Goal: Information Seeking & Learning: Find specific page/section

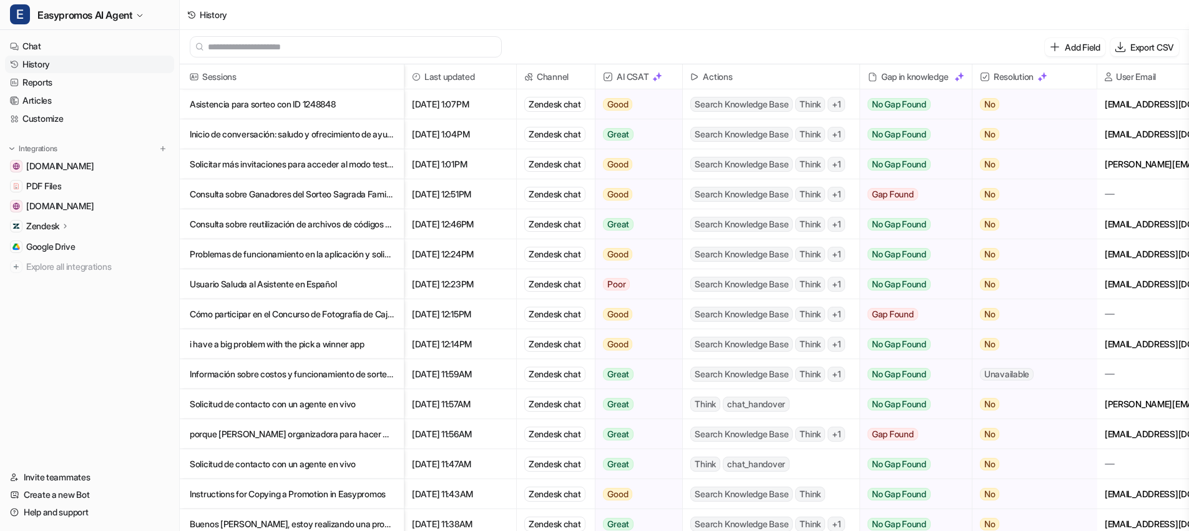
click at [244, 190] on p "Consulta sobre Ganadores del Sorteo Sagrada Familia 2025" at bounding box center [292, 194] width 204 height 30
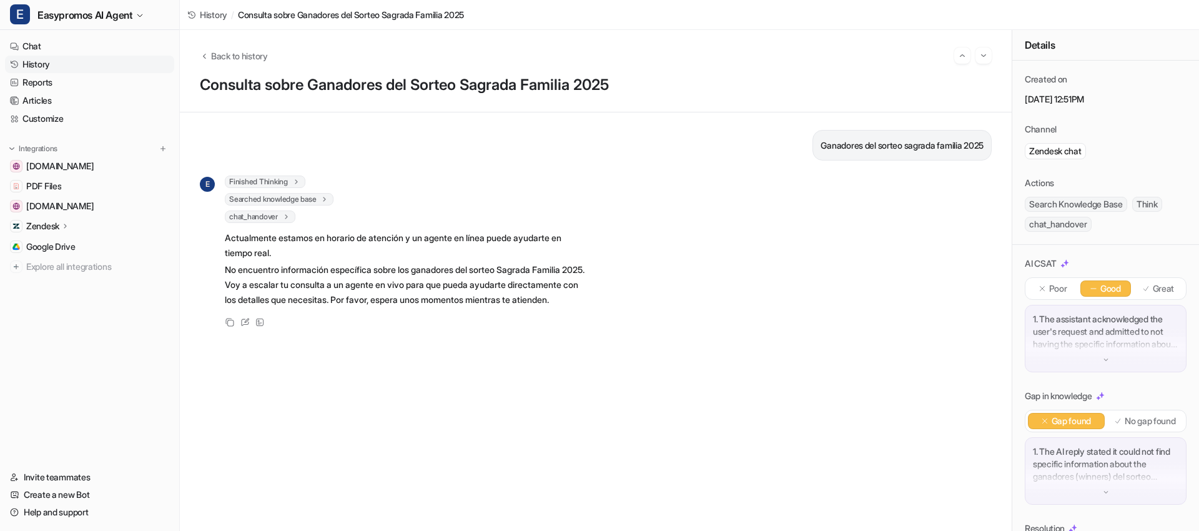
click at [63, 66] on link "History" at bounding box center [89, 64] width 169 height 17
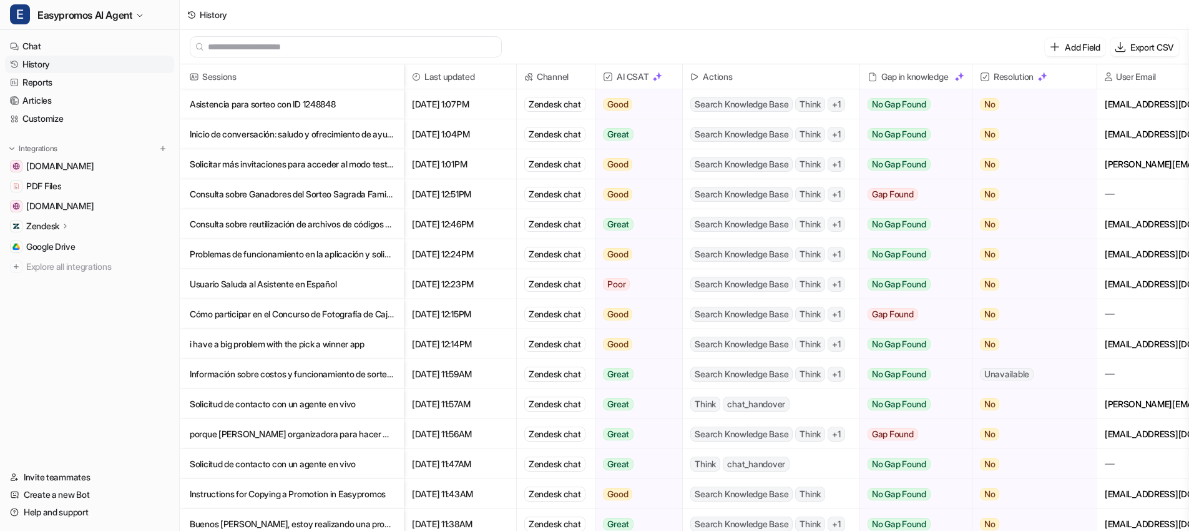
click at [263, 102] on p "Asistencia para sorteo con ID 1248848" at bounding box center [292, 104] width 204 height 30
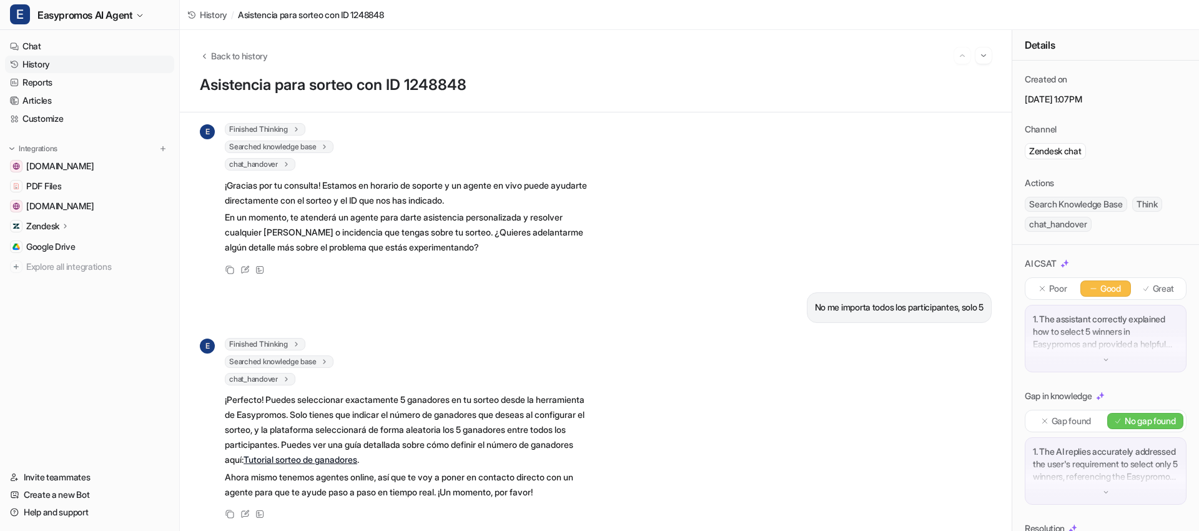
scroll to position [64, 0]
click at [50, 61] on link "History" at bounding box center [89, 64] width 169 height 17
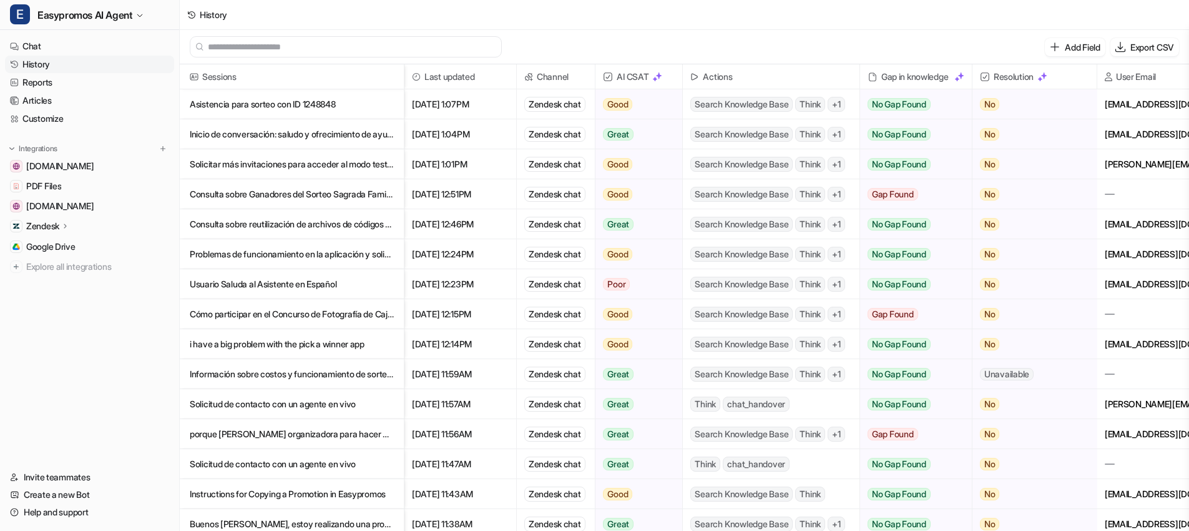
click at [296, 134] on p "Inicio de conversación: saludo y ofrecimiento de ayuda" at bounding box center [292, 134] width 204 height 30
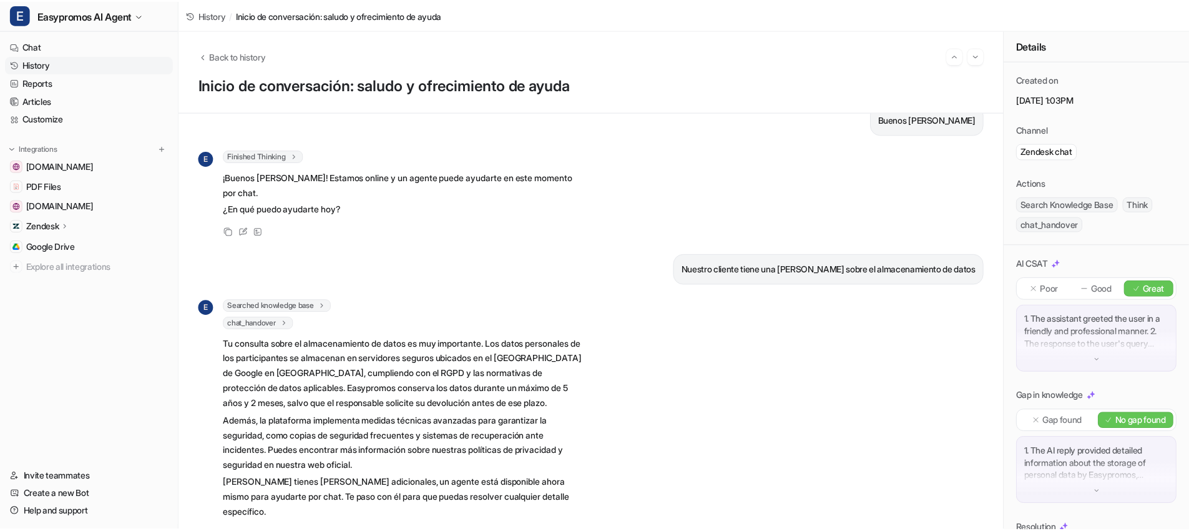
scroll to position [29, 0]
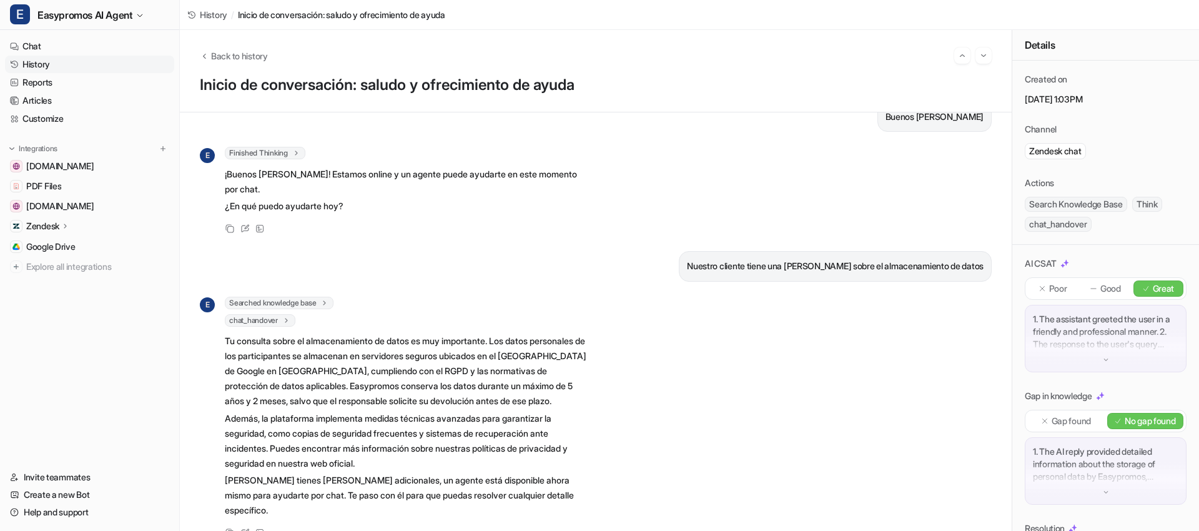
click at [92, 66] on link "History" at bounding box center [89, 64] width 169 height 17
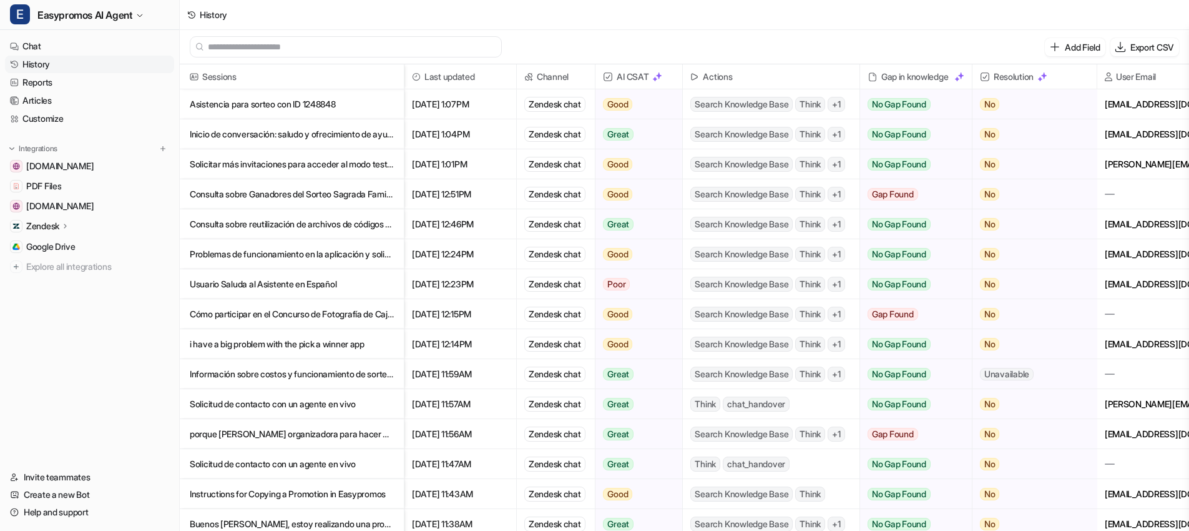
click at [308, 165] on p "Solicitar más invitaciones para acceder al modo test de una promoción" at bounding box center [292, 164] width 204 height 30
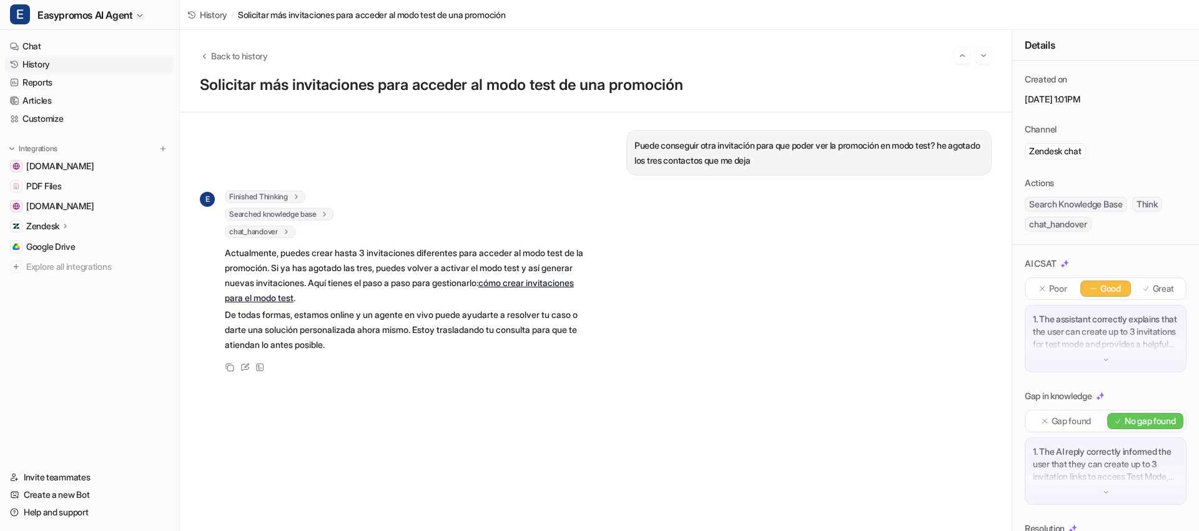
click at [73, 61] on link "History" at bounding box center [89, 64] width 169 height 17
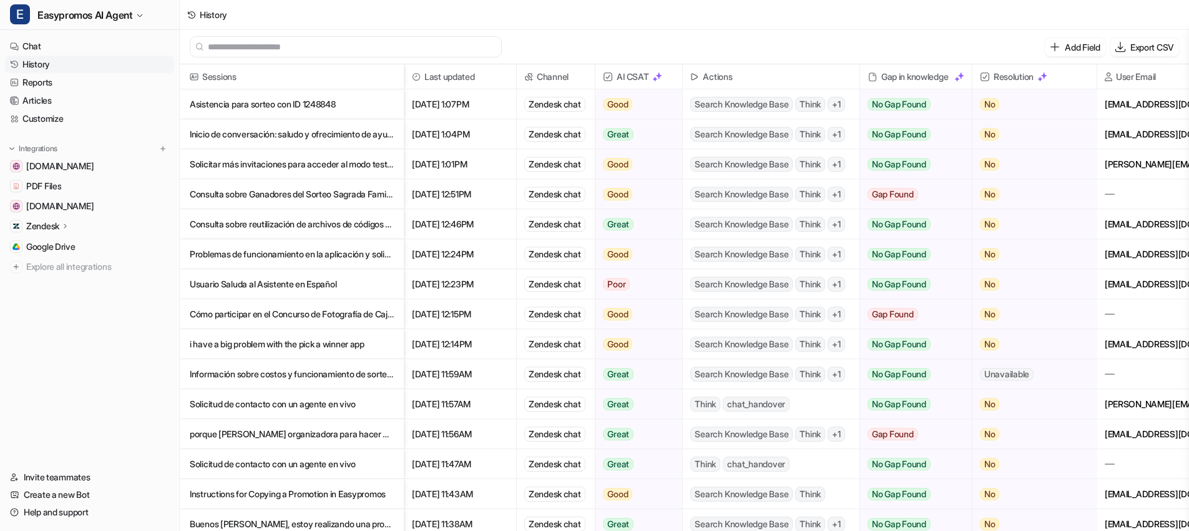
click at [303, 225] on p "Consulta sobre reutilización de archivos de códigos en campañas" at bounding box center [292, 224] width 204 height 30
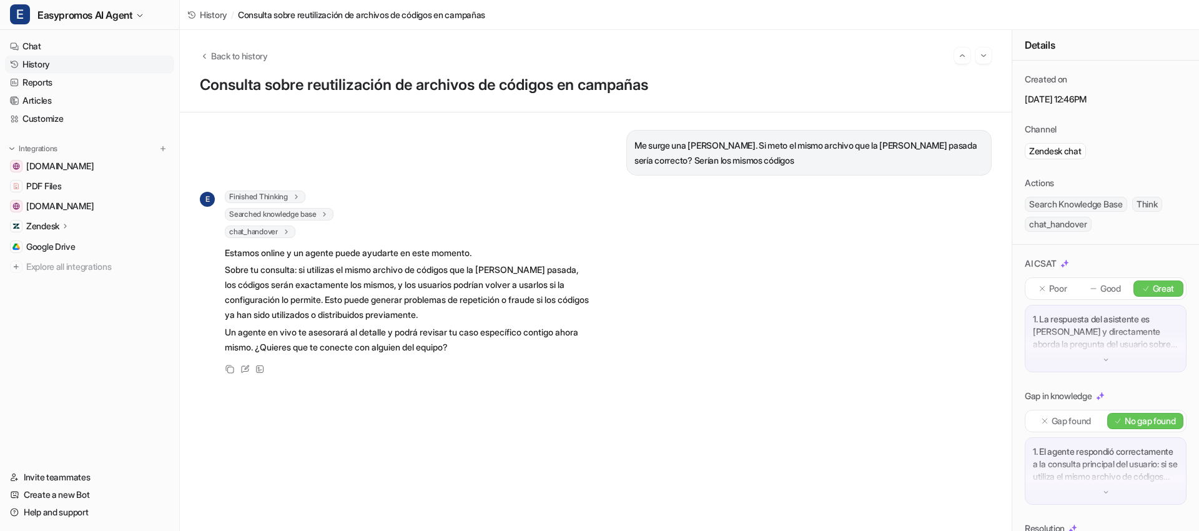
click at [71, 68] on link "History" at bounding box center [89, 64] width 169 height 17
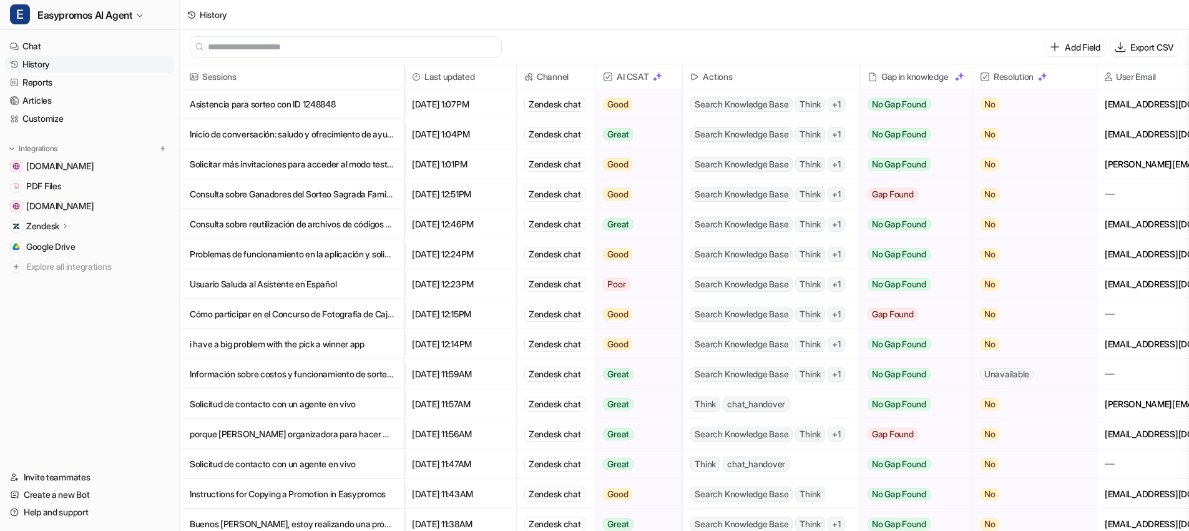
click at [292, 282] on p "Usuario Saluda al Asistente en Español" at bounding box center [292, 284] width 204 height 30
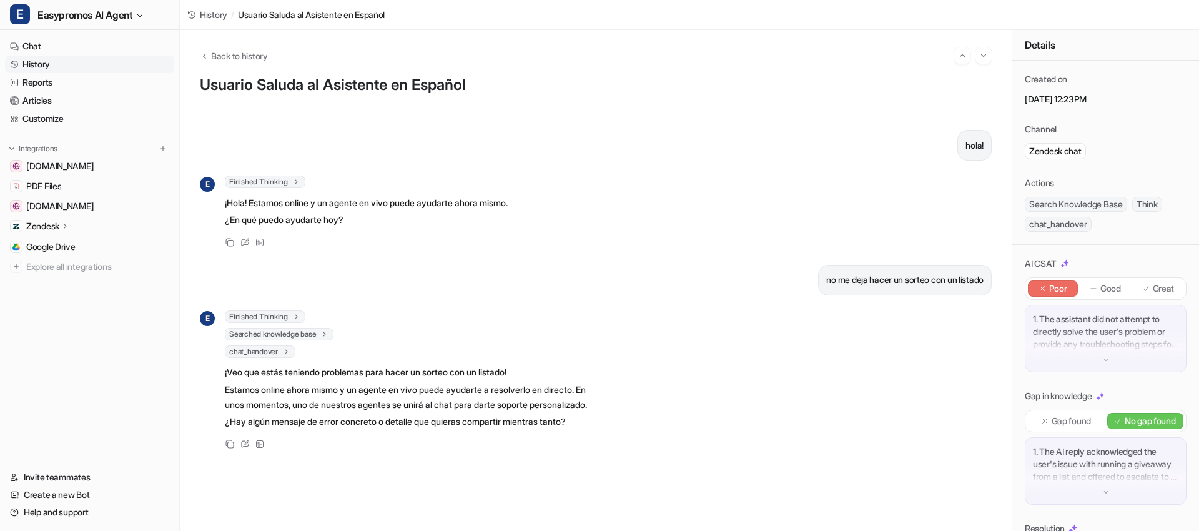
click at [84, 63] on link "History" at bounding box center [89, 64] width 169 height 17
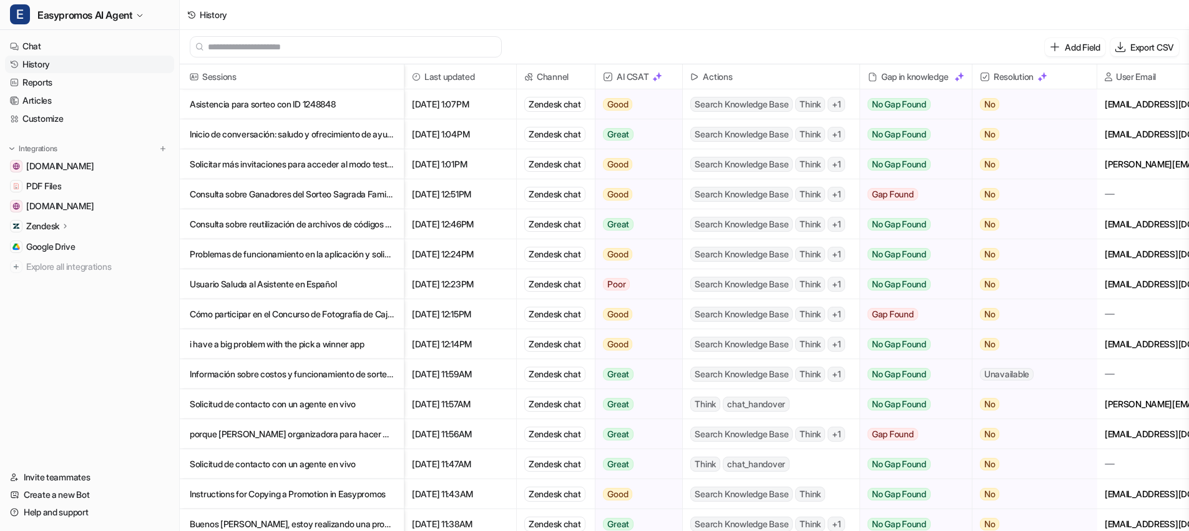
click at [311, 285] on p "Usuario Saluda al Asistente en Español" at bounding box center [292, 284] width 204 height 30
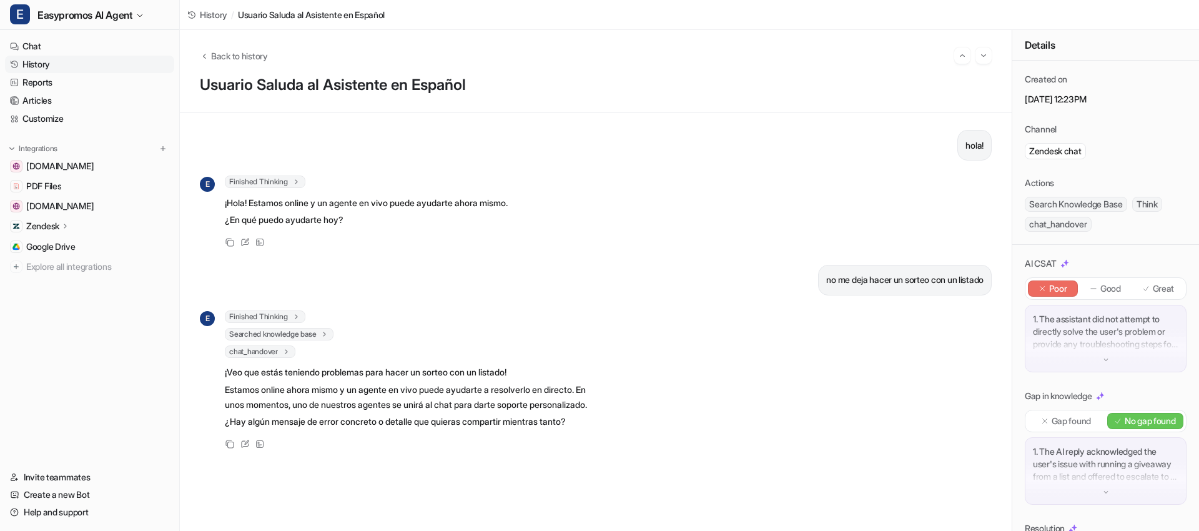
click at [51, 61] on link "History" at bounding box center [89, 64] width 169 height 17
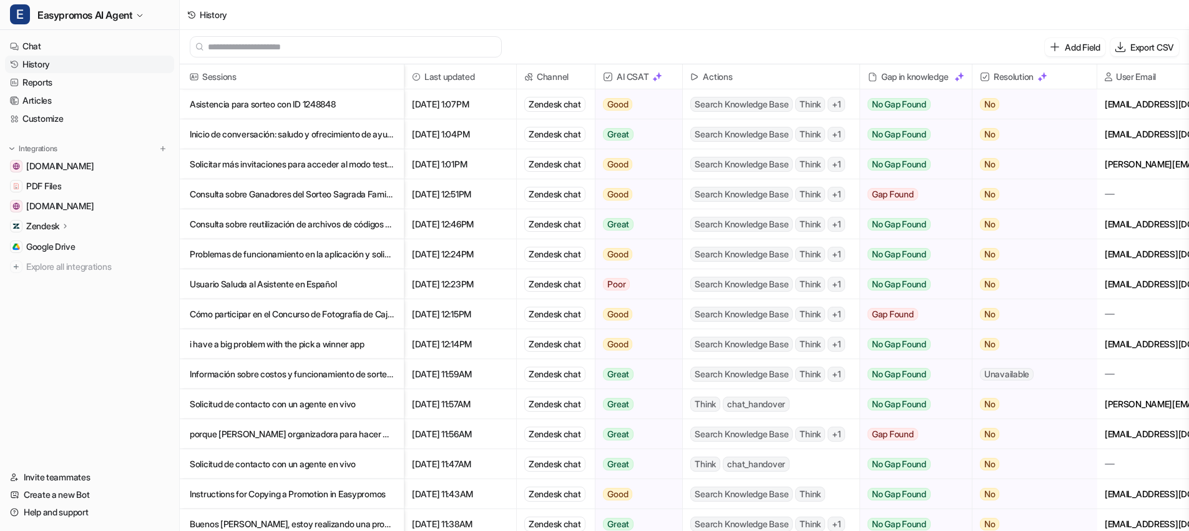
click at [259, 315] on p "Cómo participar en el Concurso de Fotografía de Caja Granada" at bounding box center [292, 314] width 204 height 30
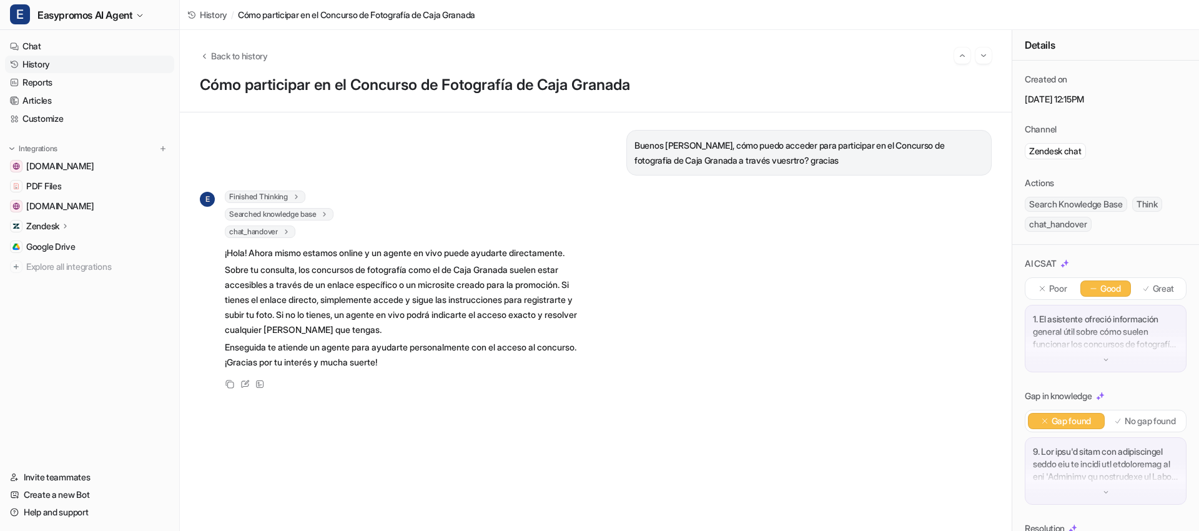
click at [76, 60] on link "History" at bounding box center [89, 64] width 169 height 17
